Goal: Go to known website: Access a specific website the user already knows

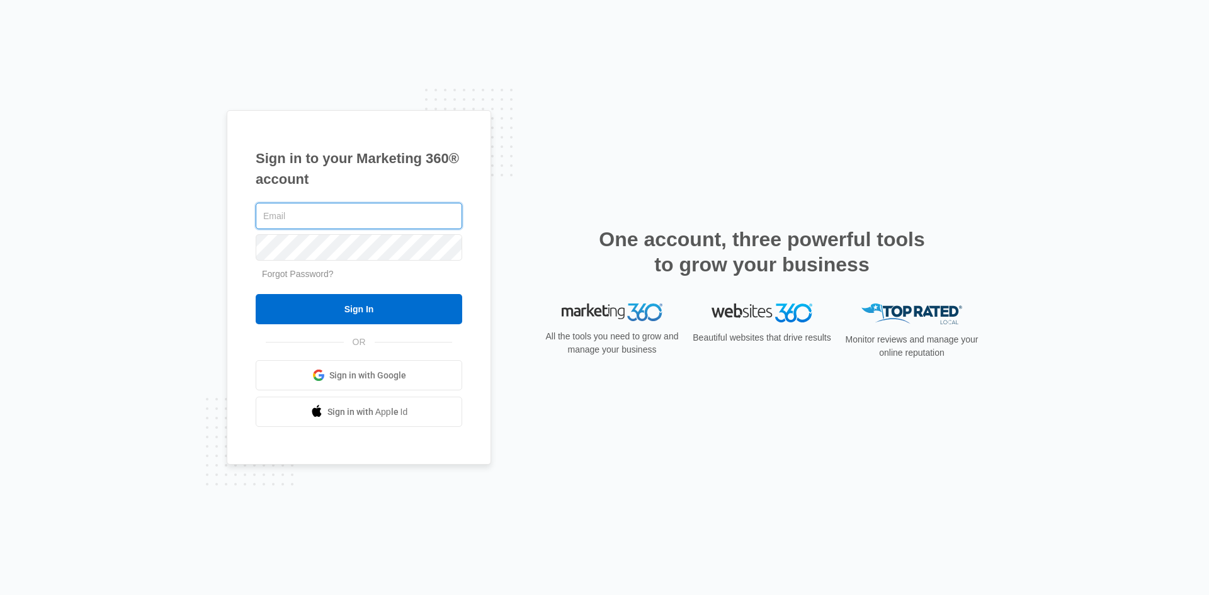
click at [325, 220] on input "text" at bounding box center [359, 216] width 207 height 26
type input "d"
type input "ladekunle@ddchealthservices.com"
click at [256, 294] on input "Sign In" at bounding box center [359, 309] width 207 height 30
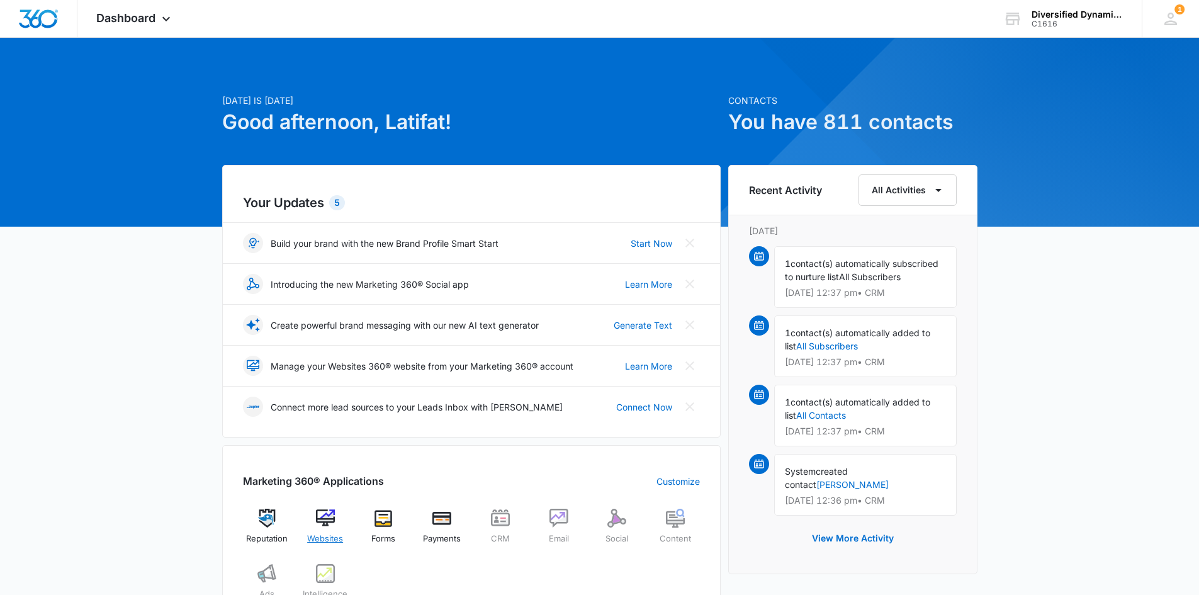
click at [332, 534] on span "Websites" at bounding box center [325, 539] width 36 height 13
